Goal: Task Accomplishment & Management: Manage account settings

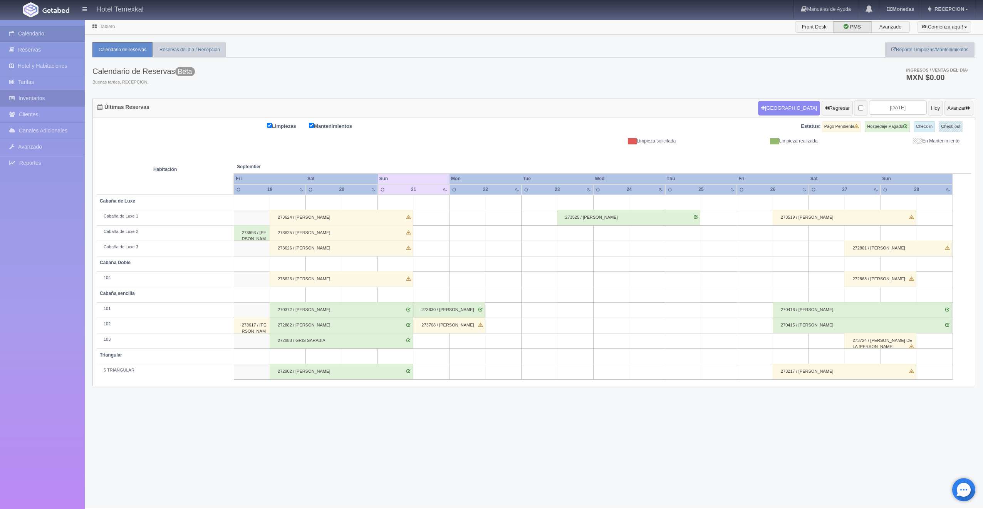
click at [23, 96] on link "Inventarios" at bounding box center [42, 98] width 85 height 16
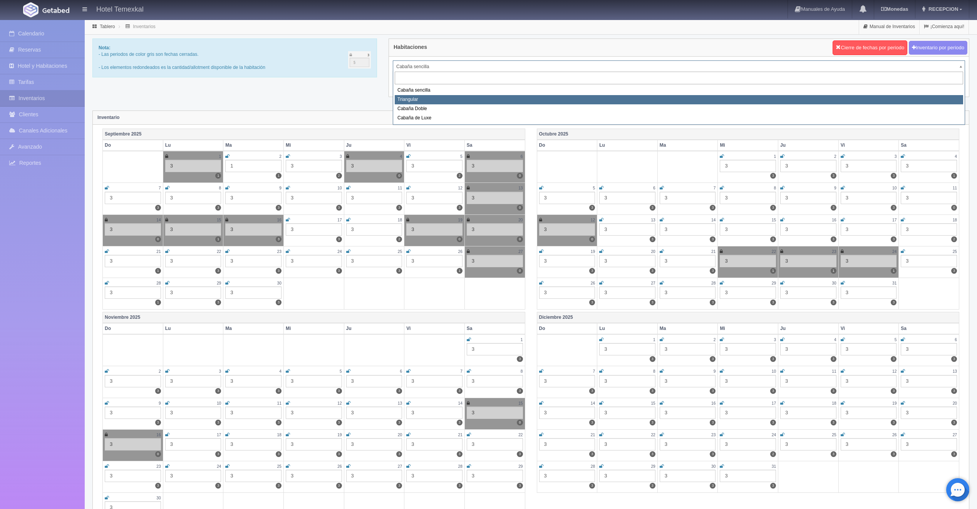
select select "2119"
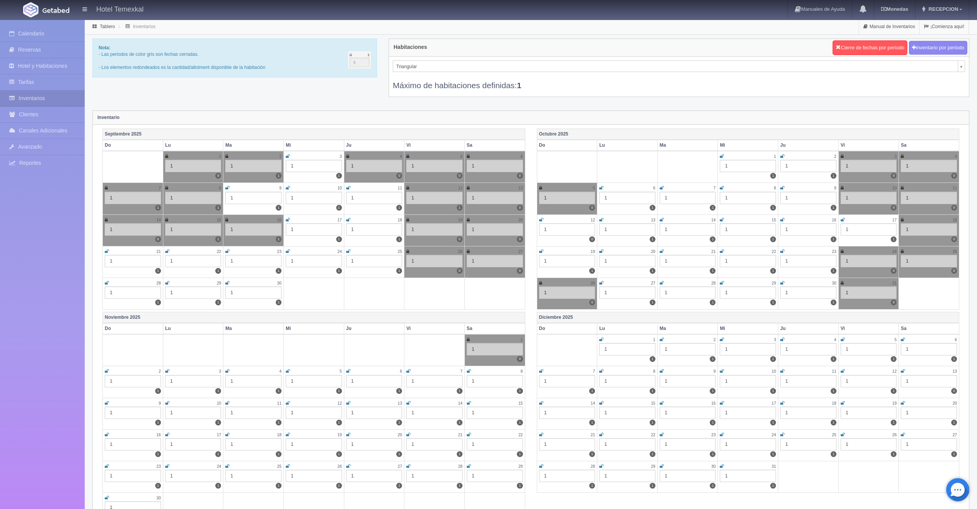
click at [108, 251] on icon at bounding box center [107, 251] width 4 height 5
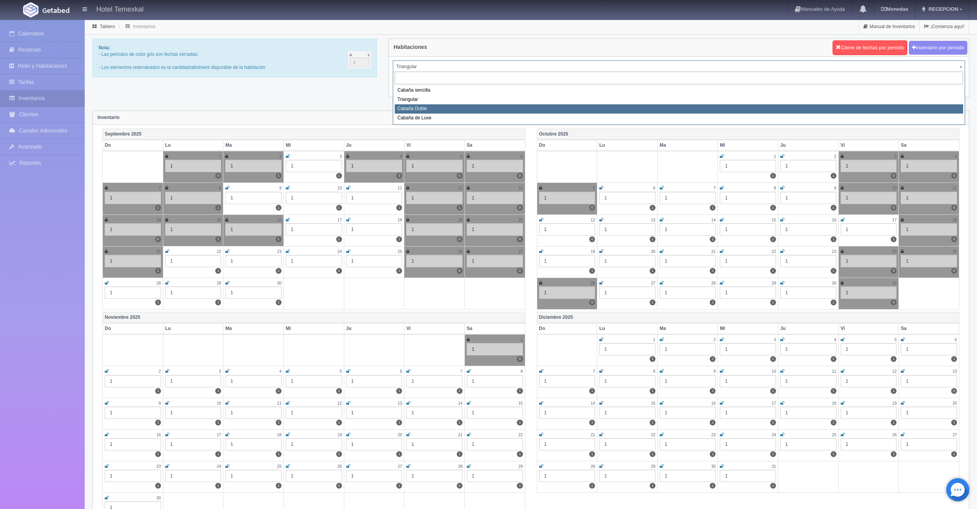
select select "2120"
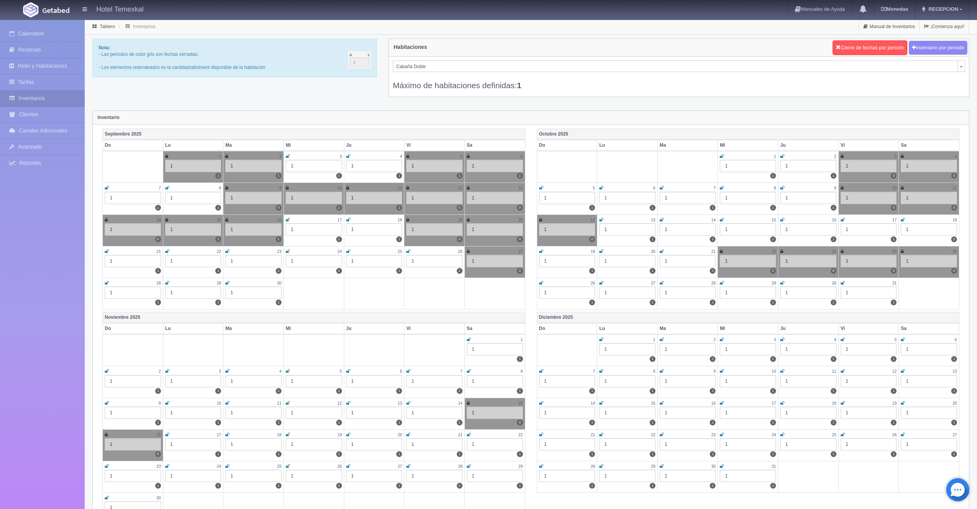
click at [108, 252] on icon at bounding box center [107, 251] width 4 height 5
